Goal: Task Accomplishment & Management: Complete application form

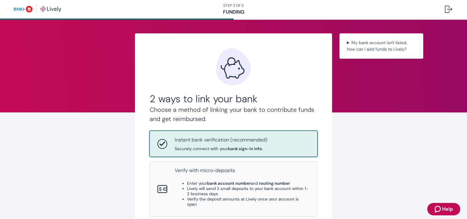
click at [223, 144] on div "Instant bank verification (recommended) Securely connect with your bank sign-in…" at bounding box center [221, 143] width 93 height 15
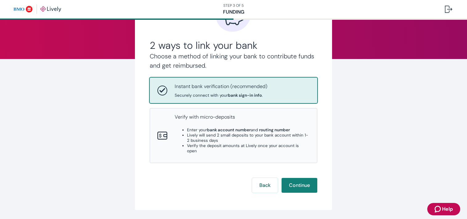
scroll to position [55, 0]
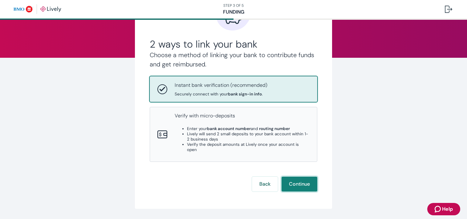
click at [295, 178] on button "Continue" at bounding box center [300, 183] width 36 height 15
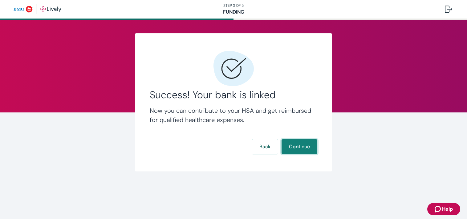
click at [302, 147] on button "Continue" at bounding box center [300, 146] width 36 height 15
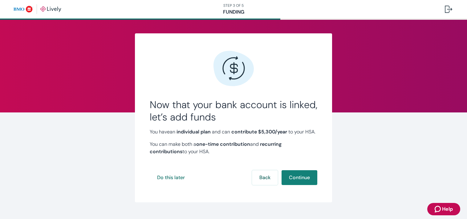
scroll to position [1, 0]
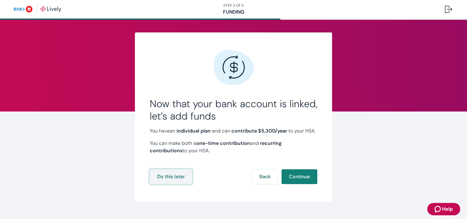
click at [178, 183] on button "Do this later" at bounding box center [171, 176] width 43 height 15
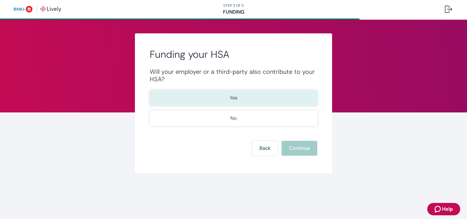
click at [239, 100] on button "Yes" at bounding box center [234, 97] width 168 height 15
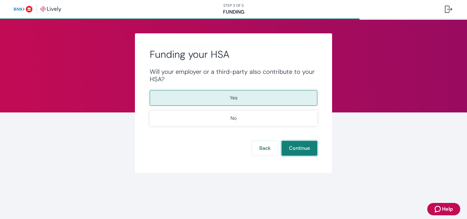
click at [295, 147] on button "Continue" at bounding box center [300, 148] width 36 height 15
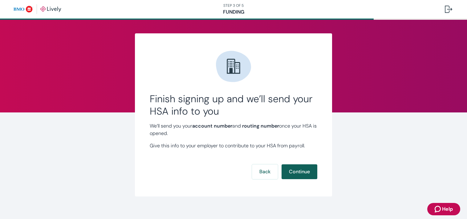
click at [300, 172] on button "Continue" at bounding box center [300, 171] width 36 height 15
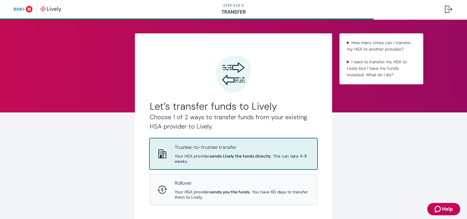
click at [206, 156] on span "Your HSA provider sends Lively the funds directly . This can take 4-8 weeks." at bounding box center [242, 158] width 135 height 10
click at [198, 157] on span "Your HSA provider sends Lively the funds directly . This can take 4-8 weeks." at bounding box center [242, 158] width 135 height 10
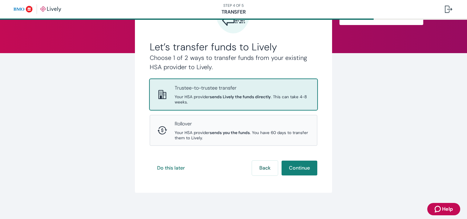
scroll to position [59, 0]
click at [308, 170] on button "Continue" at bounding box center [300, 167] width 36 height 15
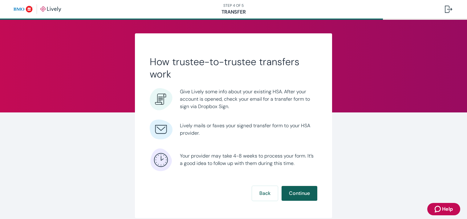
click at [301, 194] on button "Continue" at bounding box center [300, 193] width 36 height 15
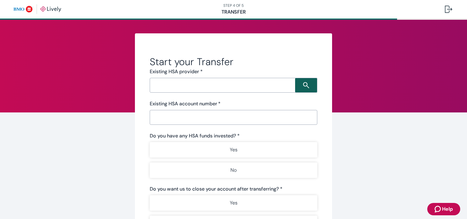
click at [303, 86] on icon "Search icon" at bounding box center [306, 85] width 6 height 6
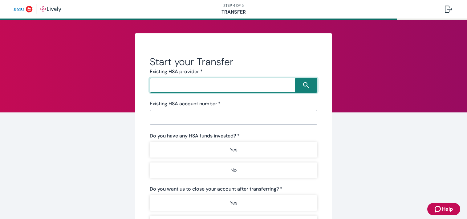
click at [233, 86] on input "Search input" at bounding box center [224, 85] width 144 height 9
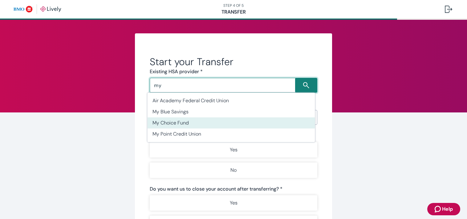
click at [178, 120] on li "My Choice Fund" at bounding box center [232, 122] width 168 height 11
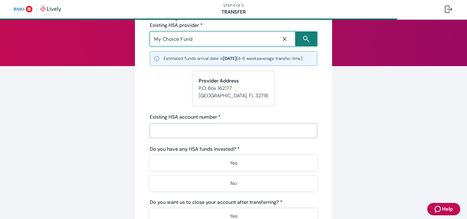
scroll to position [49, 0]
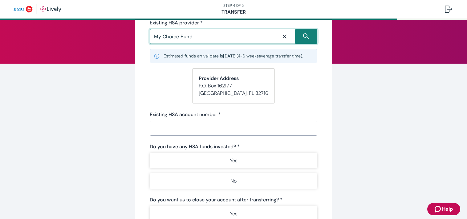
type input "My Choice Fund"
click at [174, 134] on input "Existing HSA account number   *" at bounding box center [234, 128] width 168 height 12
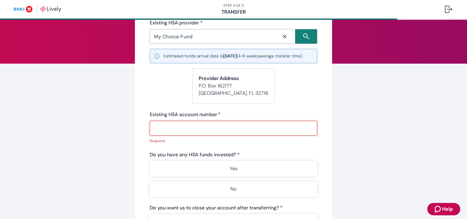
click at [174, 129] on input "Existing HSA account number   *" at bounding box center [234, 128] width 168 height 12
click at [175, 134] on input "Existing HSA account number   *" at bounding box center [234, 128] width 168 height 12
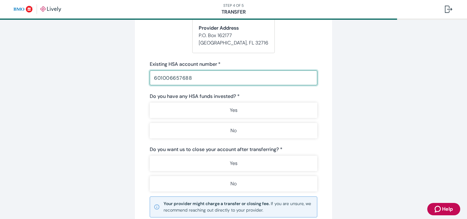
scroll to position [101, 0]
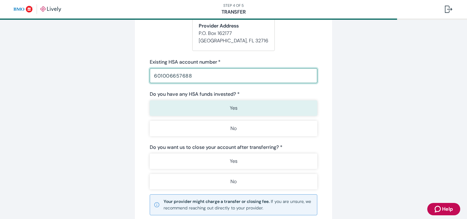
type input "601006657688"
click at [230, 112] on p "Yes" at bounding box center [234, 107] width 8 height 7
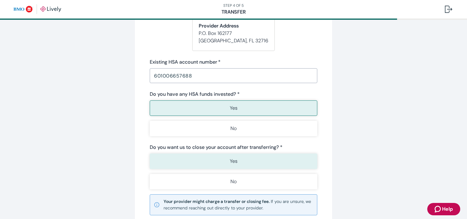
click at [230, 165] on p "Yes" at bounding box center [234, 160] width 8 height 7
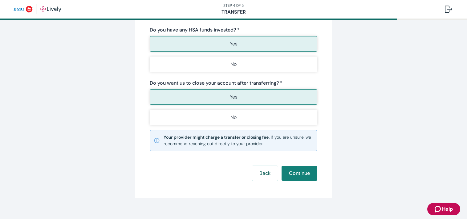
scroll to position [166, 0]
click at [297, 179] on button "Continue" at bounding box center [300, 172] width 36 height 15
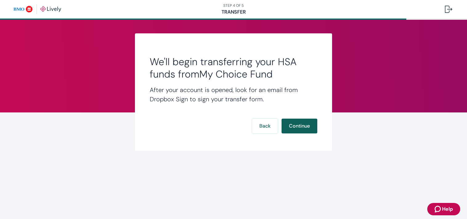
click at [306, 128] on button "Continue" at bounding box center [300, 125] width 36 height 15
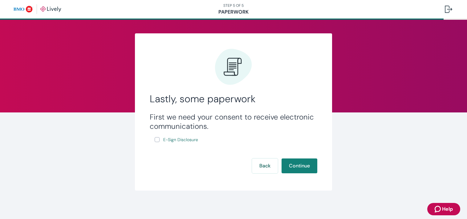
click at [156, 139] on input "E-Sign Disclosure" at bounding box center [157, 139] width 5 height 5
checkbox input "true"
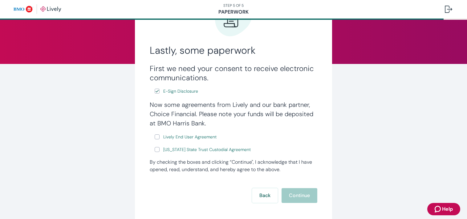
scroll to position [47, 0]
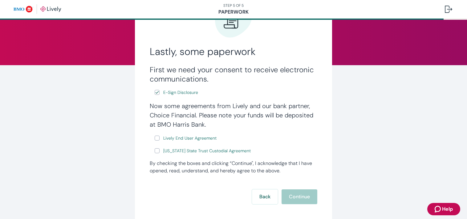
click at [156, 138] on input "Lively End User Agreement" at bounding box center [157, 137] width 5 height 5
checkbox input "true"
click at [155, 151] on input "[US_STATE] State Trust Custodial Agreement" at bounding box center [157, 150] width 5 height 5
checkbox input "true"
click at [296, 198] on button "Continue" at bounding box center [300, 196] width 36 height 15
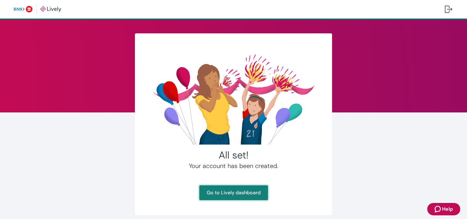
click at [238, 191] on link "Go to Lively dashboard" at bounding box center [233, 192] width 69 height 15
